Goal: Obtain resource: Obtain resource

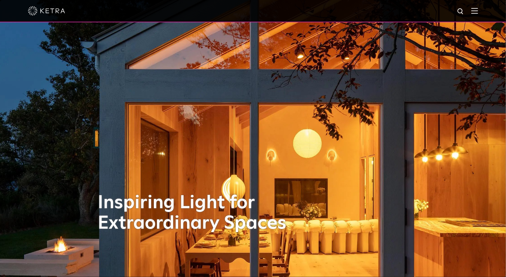
click at [478, 9] on img at bounding box center [474, 11] width 7 height 6
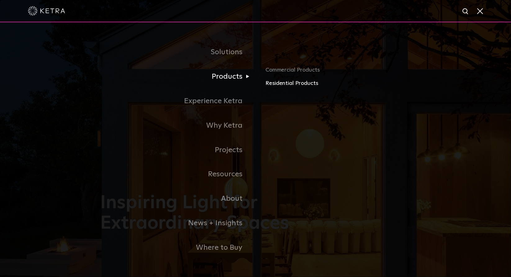
click at [282, 86] on link "Residential Products" at bounding box center [337, 83] width 145 height 9
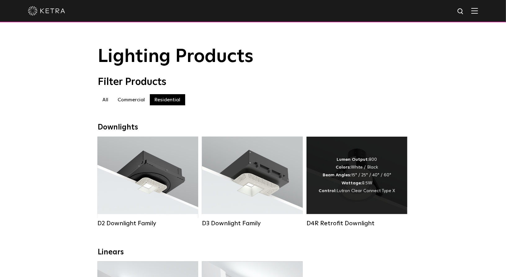
click at [343, 227] on div "D4R Retrofit Downlight" at bounding box center [356, 223] width 101 height 7
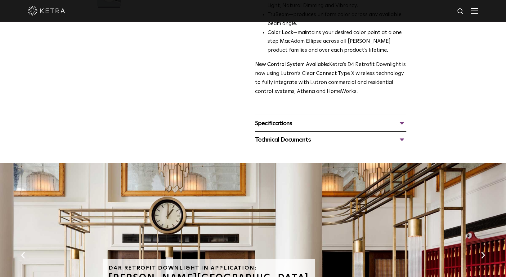
scroll to position [217, 0]
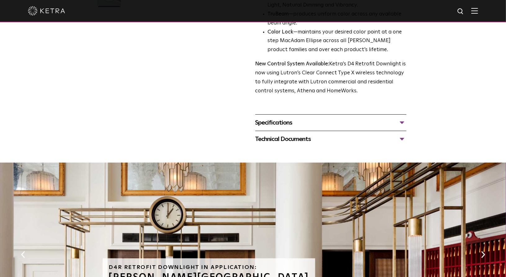
click at [289, 123] on div "Specifications" at bounding box center [330, 123] width 151 height 10
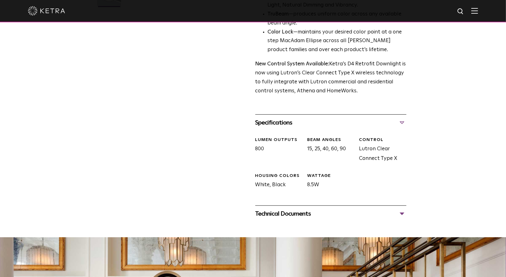
click at [289, 221] on div "Technical Documents D4R Specification Sheet D4R Installation Guide D4R Retrofit…" at bounding box center [330, 214] width 151 height 16
click at [290, 214] on div "Technical Documents" at bounding box center [330, 214] width 151 height 10
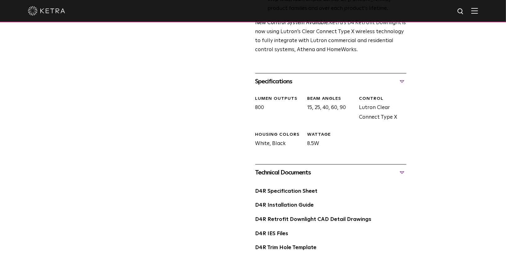
scroll to position [310, 0]
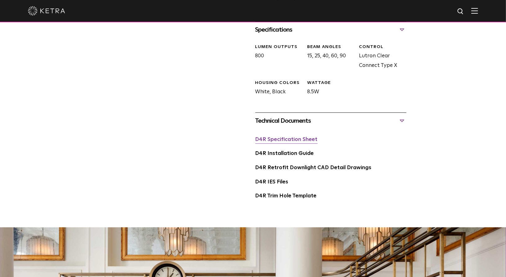
click at [285, 142] on link "D4R Specification Sheet" at bounding box center [286, 139] width 62 height 5
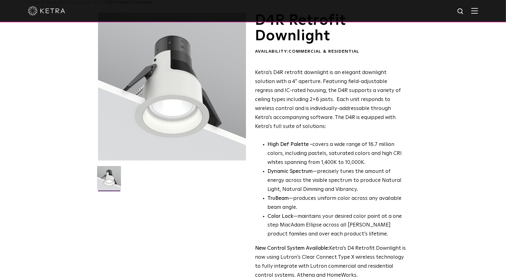
scroll to position [0, 0]
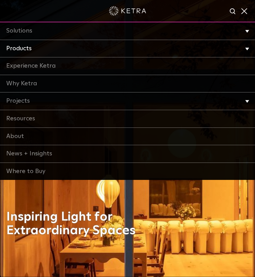
click at [26, 47] on link "Products" at bounding box center [127, 49] width 255 height 18
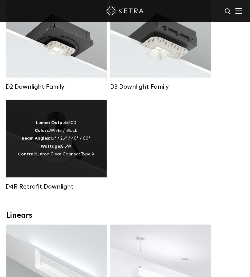
scroll to position [155, 0]
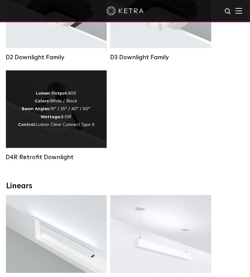
click at [37, 160] on div "D4R Retrofit Downlight" at bounding box center [56, 157] width 101 height 7
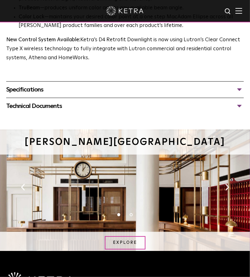
scroll to position [372, 0]
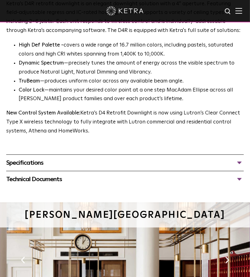
click at [36, 161] on div "Specifications" at bounding box center [125, 163] width 238 height 10
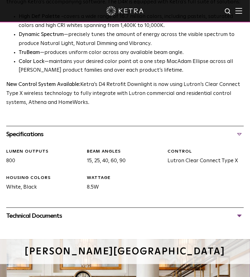
scroll to position [434, 0]
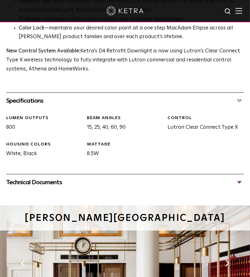
click at [40, 183] on div "Technical Documents" at bounding box center [125, 182] width 238 height 10
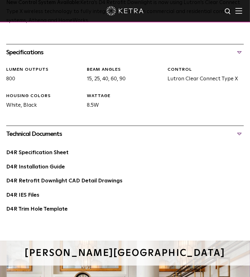
scroll to position [496, 0]
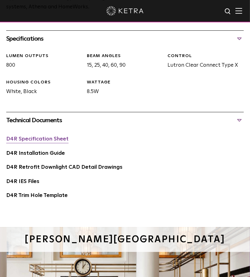
click at [35, 140] on link "D4R Specification Sheet" at bounding box center [37, 138] width 62 height 5
